Goal: Information Seeking & Learning: Learn about a topic

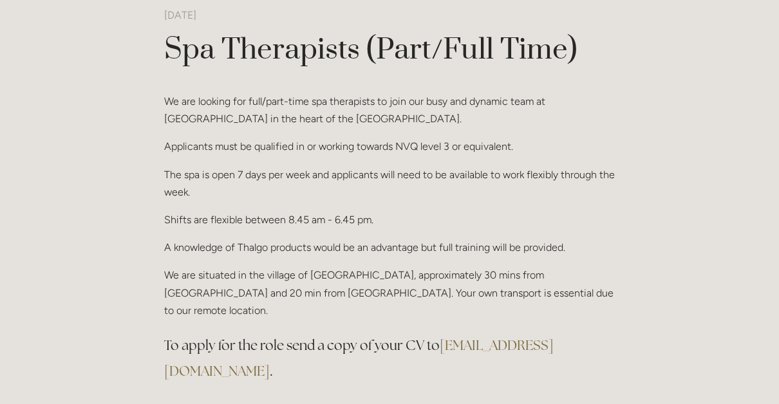
scroll to position [123, 0]
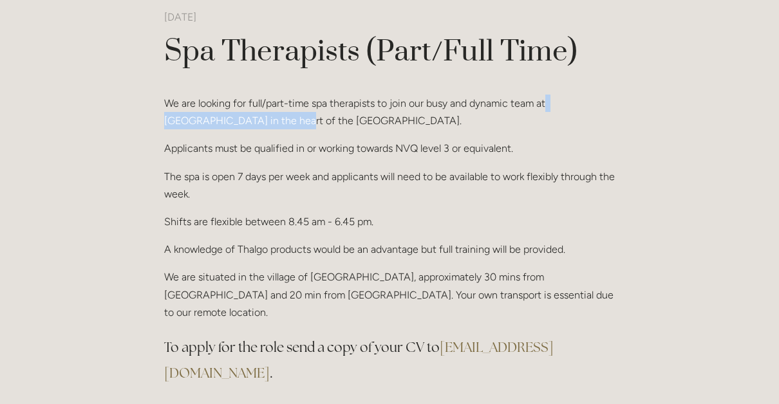
drag, startPoint x: 262, startPoint y: 116, endPoint x: 547, endPoint y: 81, distance: 286.7
click at [547, 81] on article "Guest User 26 October 2022 Spa Therapists (Part/Full Time) Guest User 26 Octobe…" at bounding box center [389, 214] width 451 height 413
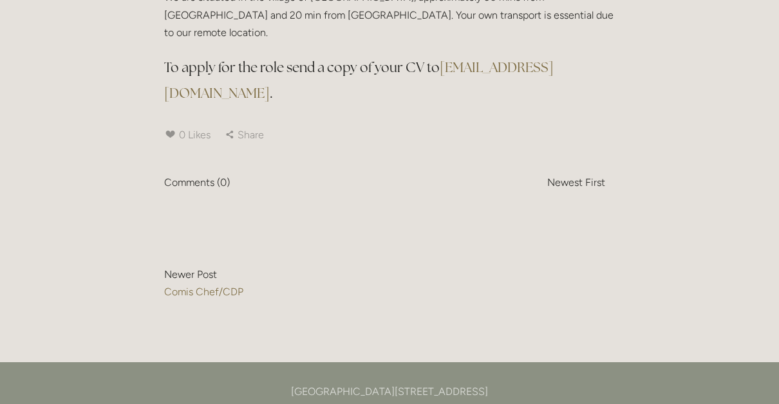
scroll to position [405, 0]
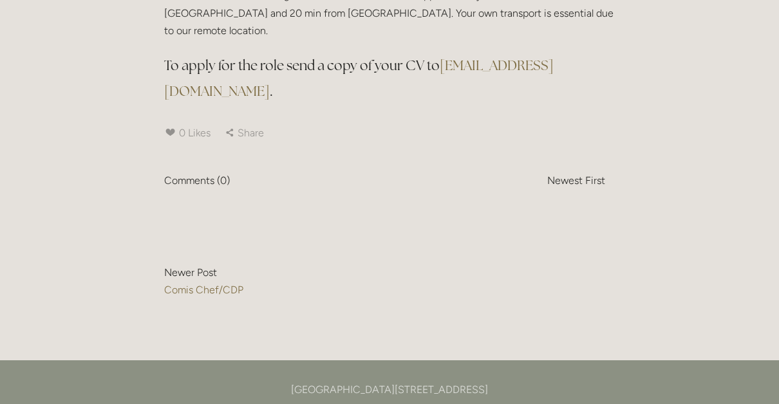
drag, startPoint x: 442, startPoint y: 43, endPoint x: 558, endPoint y: 41, distance: 115.9
click at [559, 53] on h3 "To apply for the role send a copy of your CV to info@losehillhouse.co.uk ." at bounding box center [389, 79] width 451 height 52
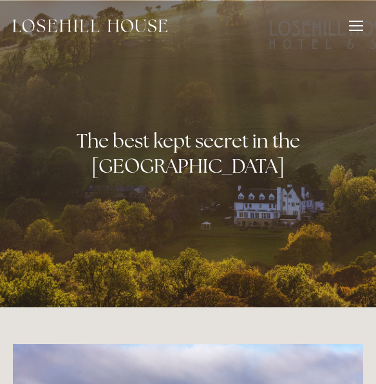
click at [361, 27] on div at bounding box center [356, 28] width 14 height 14
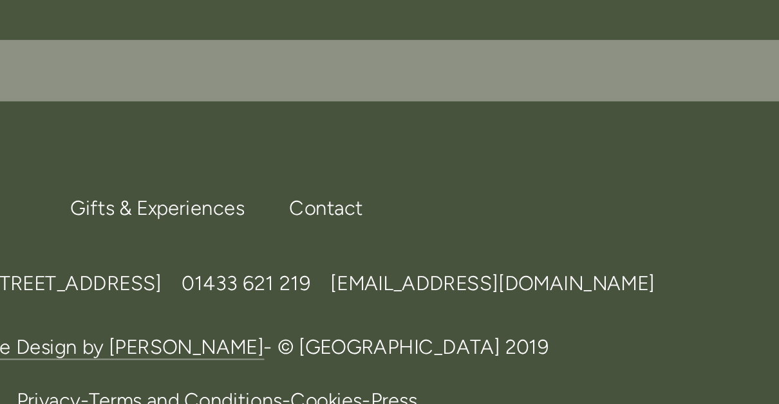
scroll to position [3858, 0]
